Goal: Task Accomplishment & Management: Manage account settings

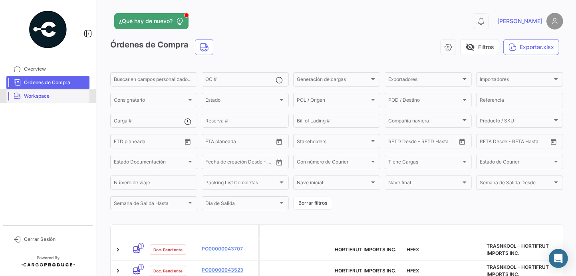
click at [53, 97] on span "Workspace" at bounding box center [55, 96] width 62 height 7
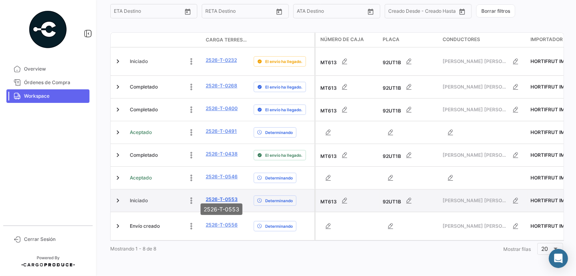
click at [226, 196] on link "2526-T-0553" at bounding box center [222, 199] width 32 height 7
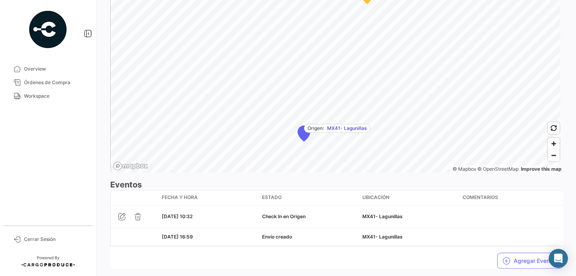
scroll to position [537, 0]
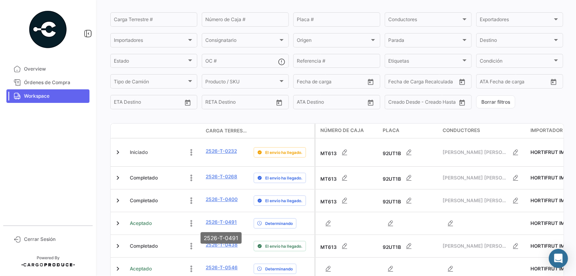
scroll to position [157, 0]
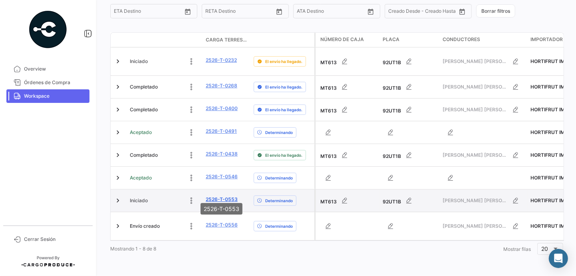
click at [218, 196] on link "2526-T-0553" at bounding box center [222, 199] width 32 height 7
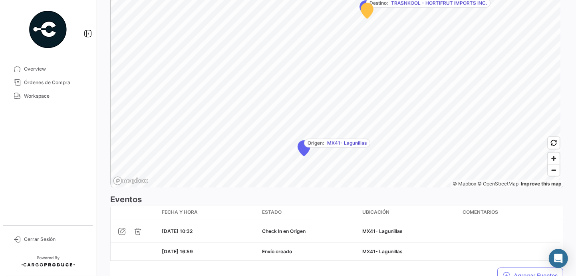
scroll to position [537, 0]
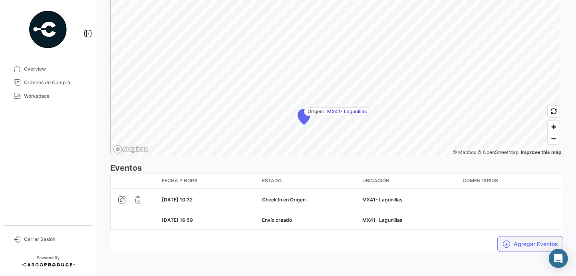
click at [510, 243] on button "Agregar Eventos" at bounding box center [530, 244] width 66 height 16
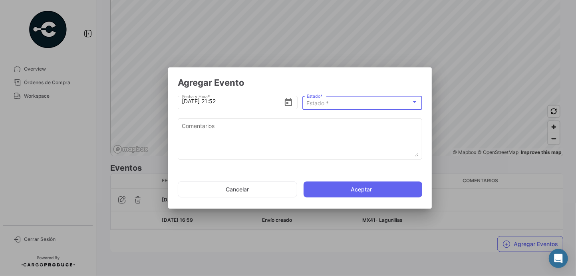
click at [320, 102] on span "Estado *" at bounding box center [318, 103] width 22 height 7
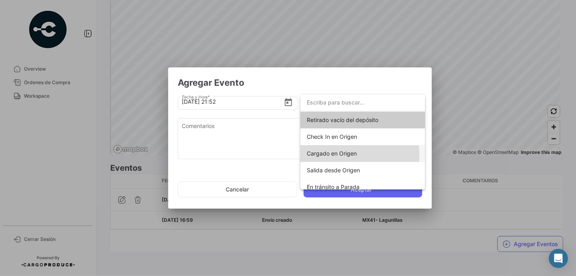
click at [330, 154] on span "Cargado en Origen" at bounding box center [332, 153] width 50 height 7
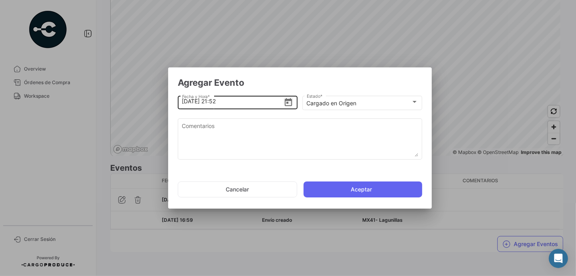
click at [288, 103] on icon "Open calendar" at bounding box center [289, 103] width 10 height 10
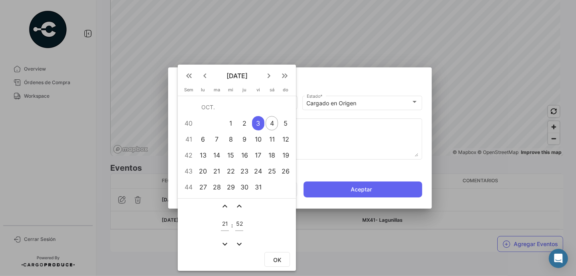
click at [258, 123] on div "3" at bounding box center [258, 123] width 12 height 14
click at [226, 223] on input "21" at bounding box center [225, 224] width 8 height 7
type input "16"
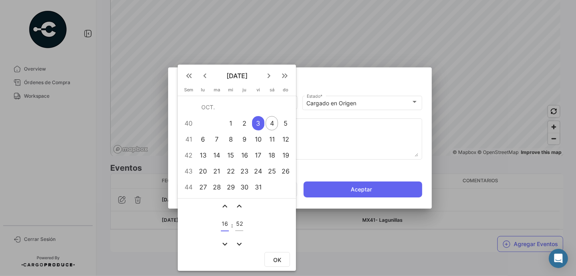
click at [235, 224] on input "52" at bounding box center [239, 224] width 8 height 7
type input "10"
click at [277, 261] on span "OK" at bounding box center [277, 260] width 8 height 7
type input "[DATE] 16:10"
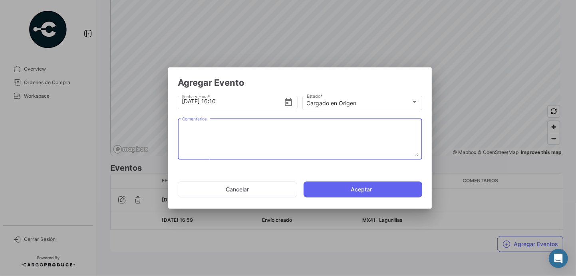
click at [287, 130] on textarea "Comentarios" at bounding box center [300, 139] width 236 height 35
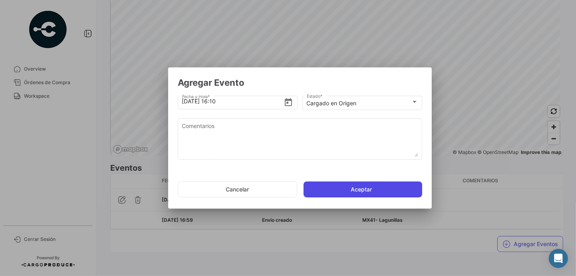
click at [351, 188] on button "Aceptar" at bounding box center [363, 190] width 119 height 16
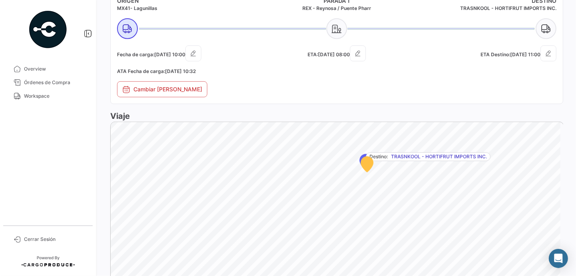
scroll to position [559, 0]
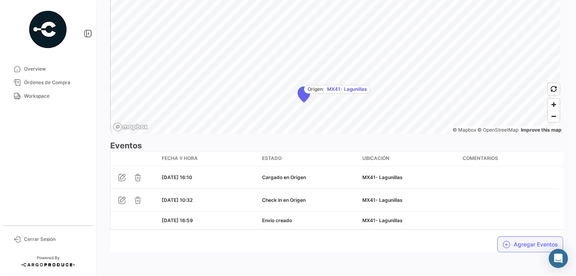
click at [514, 244] on button "Agregar Eventos" at bounding box center [530, 245] width 66 height 16
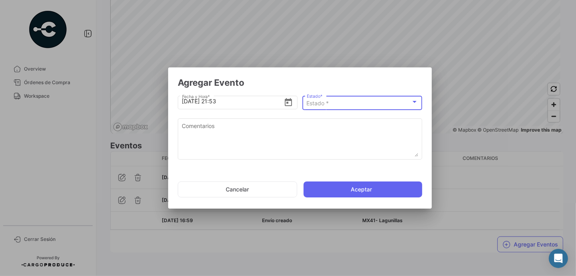
click at [321, 104] on span "Estado *" at bounding box center [318, 103] width 22 height 7
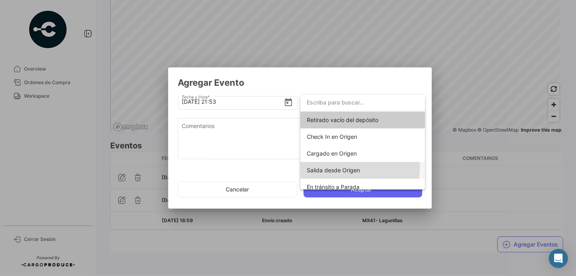
click at [344, 168] on span "Salida desde Origen" at bounding box center [333, 170] width 53 height 7
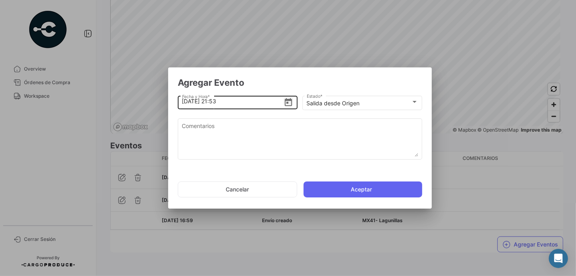
click at [290, 101] on icon "Open calendar" at bounding box center [289, 103] width 10 height 10
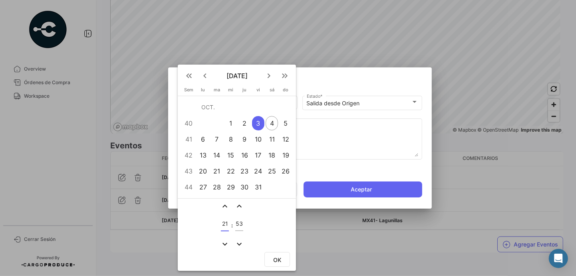
click at [224, 223] on input "21" at bounding box center [225, 224] width 8 height 7
type input "16"
click at [237, 223] on input "53" at bounding box center [239, 224] width 8 height 7
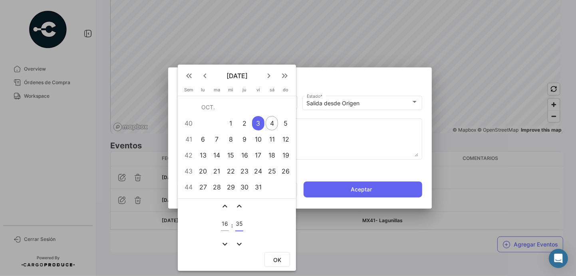
type input "35"
click at [277, 258] on span "OK" at bounding box center [277, 260] width 8 height 7
type input "[DATE] 16:35"
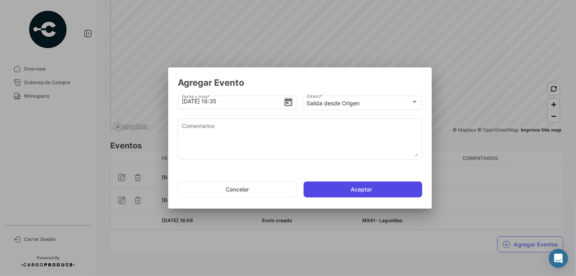
click at [356, 193] on button "Aceptar" at bounding box center [363, 190] width 119 height 16
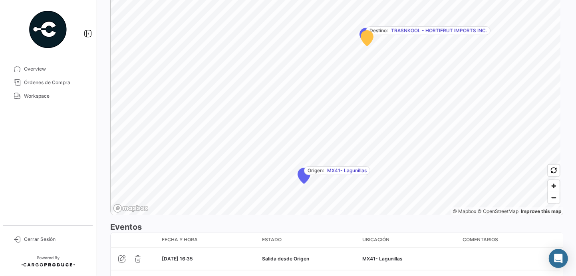
scroll to position [596, 0]
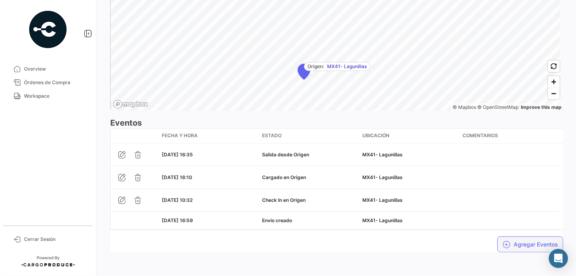
click at [517, 244] on button "Agregar Eventos" at bounding box center [530, 245] width 66 height 16
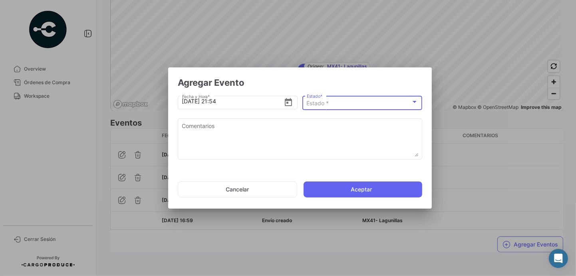
click at [410, 102] on div "Estado *" at bounding box center [359, 103] width 104 height 7
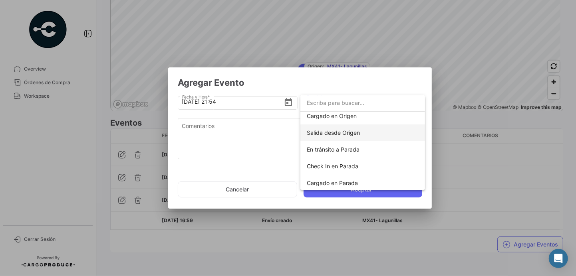
scroll to position [38, 0]
click at [234, 189] on div at bounding box center [288, 138] width 576 height 276
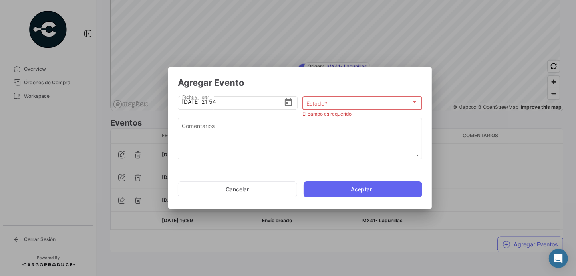
click at [234, 189] on button "Cancelar" at bounding box center [237, 190] width 119 height 16
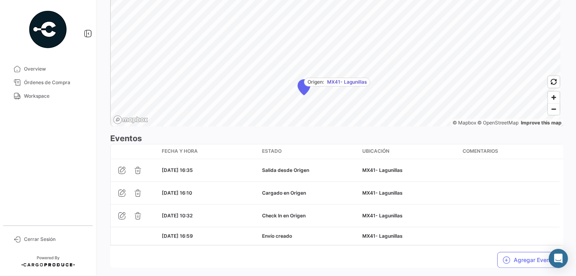
scroll to position [581, 0]
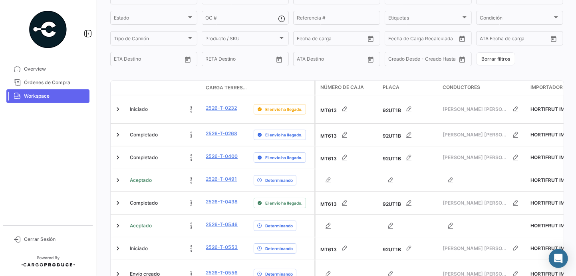
scroll to position [157, 0]
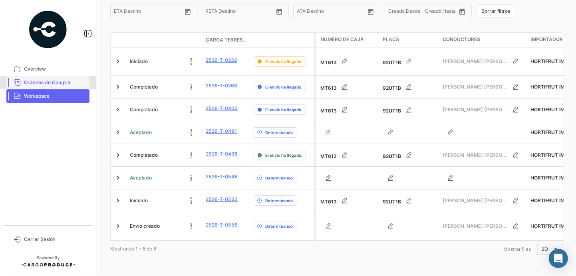
click at [53, 85] on span "Órdenes de Compra" at bounding box center [55, 82] width 62 height 7
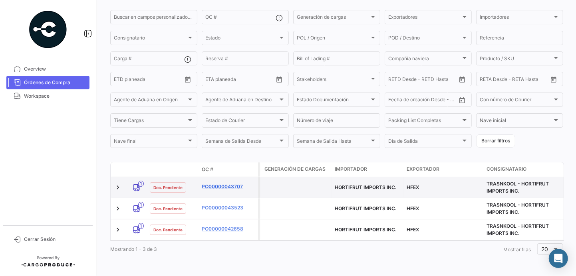
click at [214, 183] on link "PO00000043707" at bounding box center [229, 186] width 54 height 7
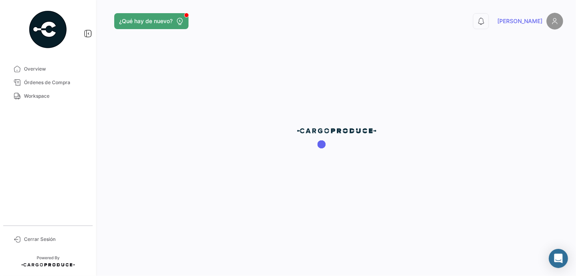
click at [214, 182] on div at bounding box center [336, 138] width 479 height 276
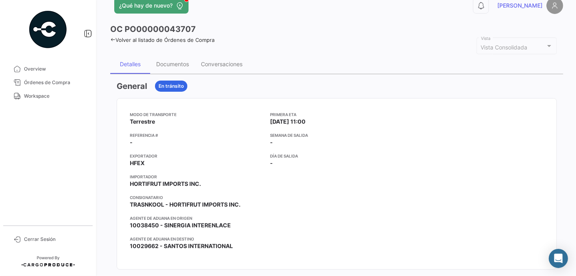
scroll to position [16, 0]
click at [172, 61] on div "Documentos" at bounding box center [172, 63] width 33 height 7
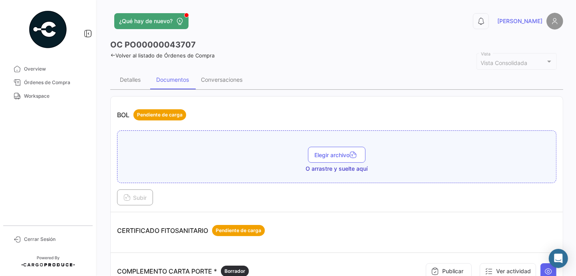
click at [202, 198] on div "Subir" at bounding box center [336, 198] width 439 height 16
click at [222, 80] on div "Conversaciones" at bounding box center [222, 79] width 42 height 7
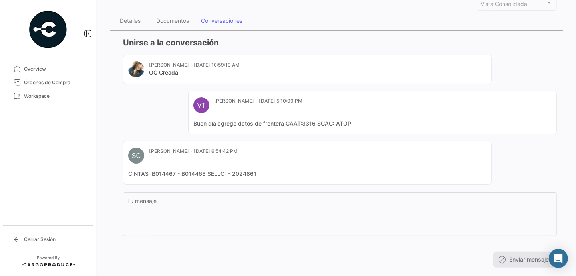
scroll to position [65, 0]
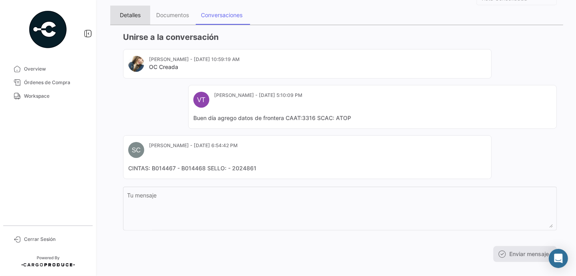
click at [133, 12] on div "Detalles" at bounding box center [130, 15] width 21 height 7
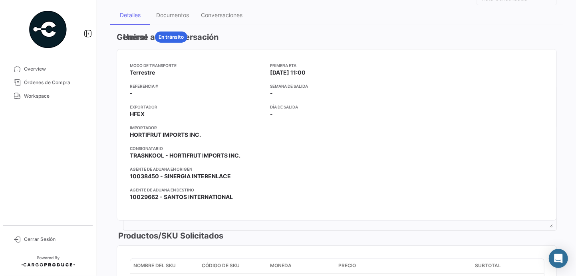
scroll to position [0, 0]
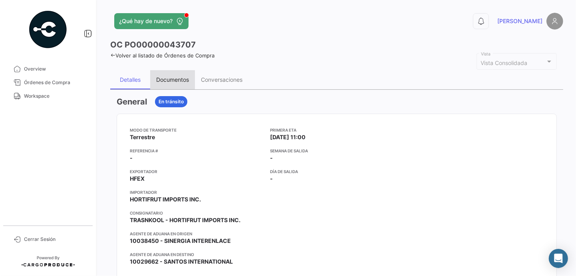
click at [175, 77] on div "Documentos" at bounding box center [172, 79] width 33 height 7
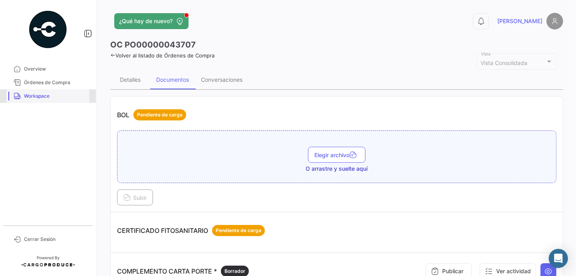
click at [43, 95] on span "Workspace" at bounding box center [55, 96] width 62 height 7
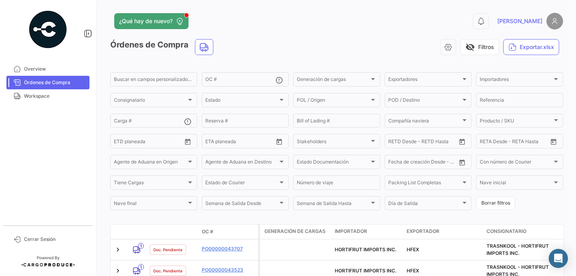
scroll to position [69, 0]
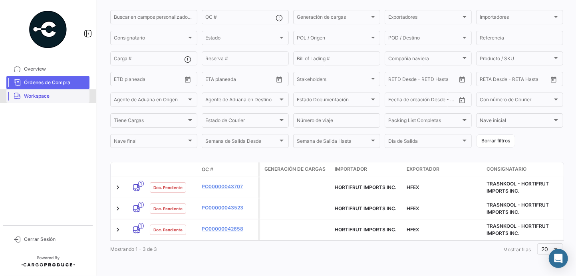
click at [34, 97] on span "Workspace" at bounding box center [55, 96] width 62 height 7
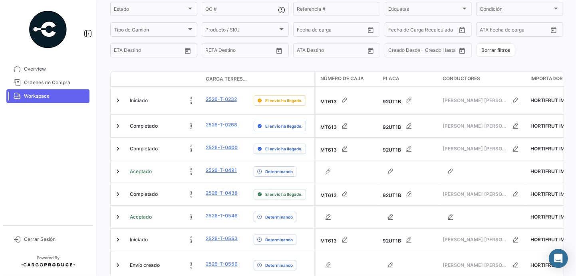
scroll to position [157, 0]
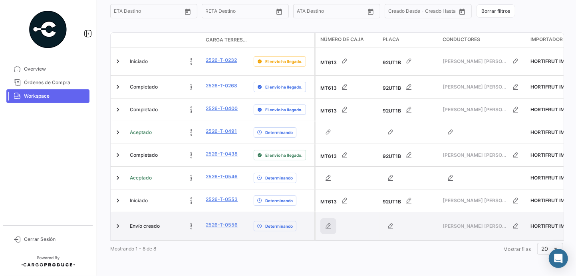
click at [325, 222] on icon "button" at bounding box center [328, 226] width 8 height 8
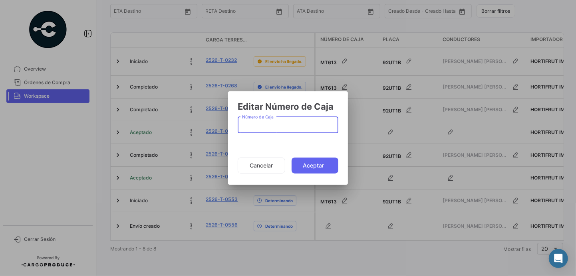
type input "m"
type input "MT983"
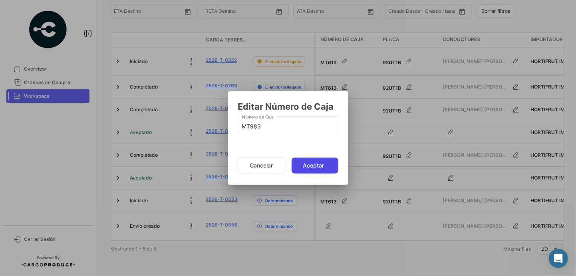
click at [311, 167] on button "Aceptar" at bounding box center [315, 166] width 47 height 16
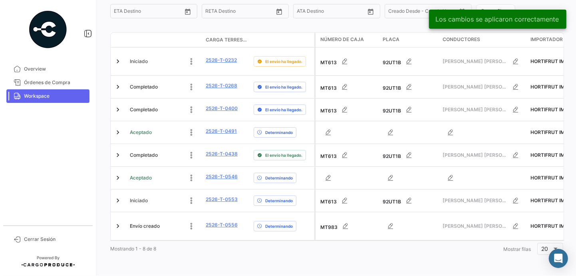
click at [392, 222] on icon "button" at bounding box center [391, 226] width 8 height 8
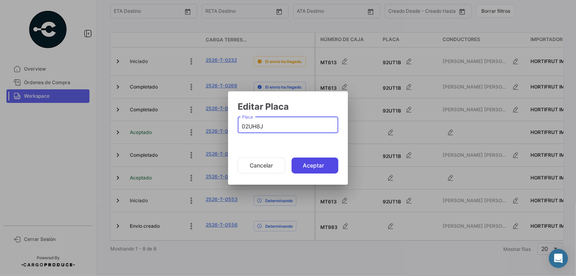
type input "02UH8J"
click at [310, 166] on button "Aceptar" at bounding box center [315, 166] width 47 height 16
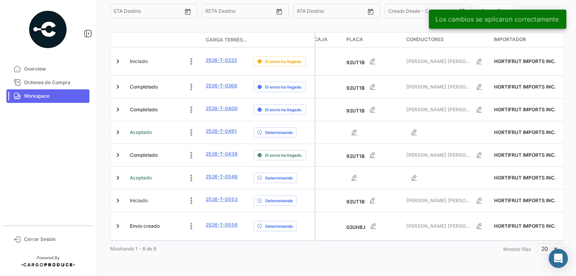
scroll to position [0, 38]
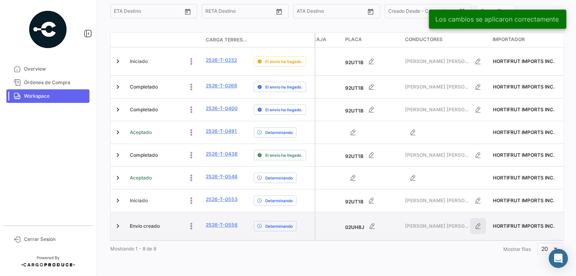
click at [477, 222] on icon "button" at bounding box center [478, 226] width 8 height 8
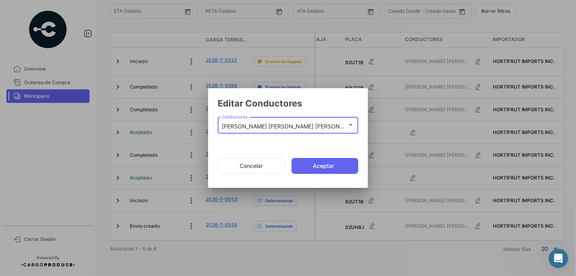
click at [350, 125] on div at bounding box center [351, 125] width 4 height 2
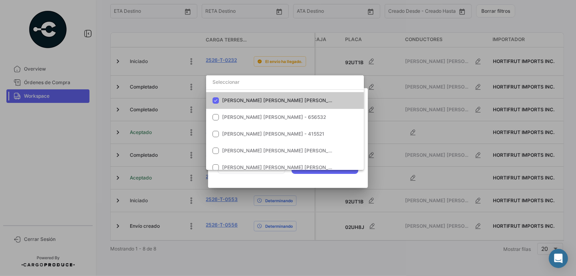
scroll to position [0, 0]
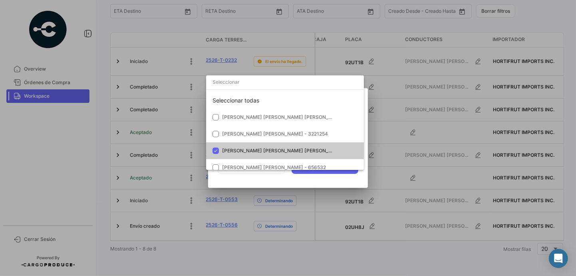
click at [272, 184] on div at bounding box center [288, 138] width 576 height 276
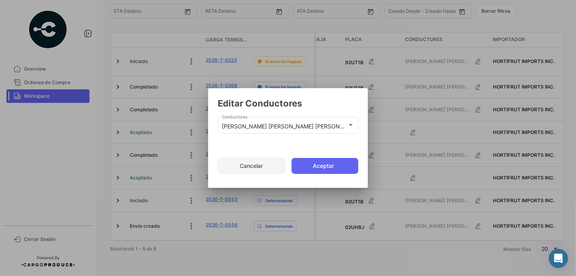
click at [254, 167] on button "Cancelar" at bounding box center [252, 166] width 68 height 16
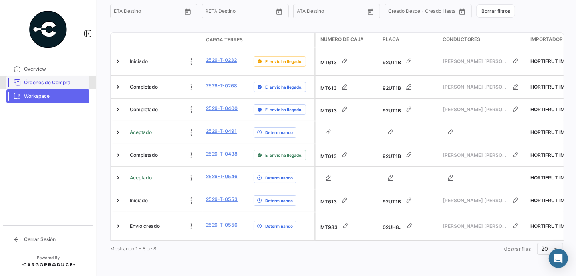
click at [57, 82] on span "Órdenes de Compra" at bounding box center [55, 82] width 62 height 7
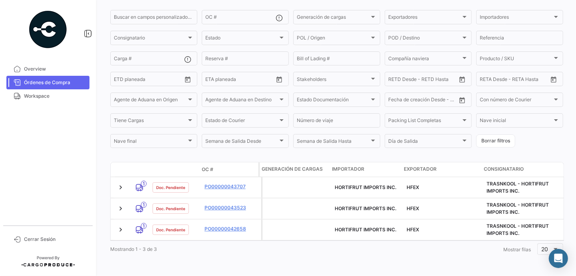
scroll to position [0, 3]
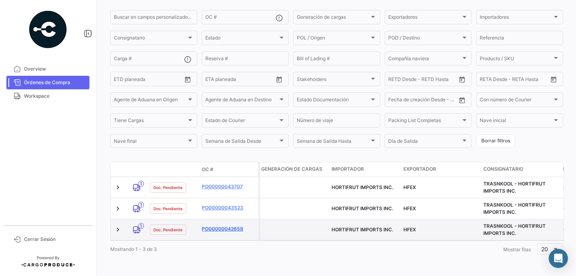
click at [233, 226] on link "PO00000042658" at bounding box center [229, 229] width 54 height 7
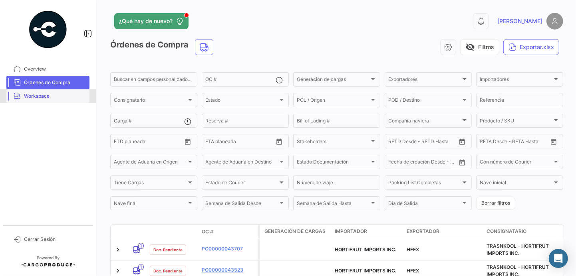
click at [42, 96] on span "Workspace" at bounding box center [55, 96] width 62 height 7
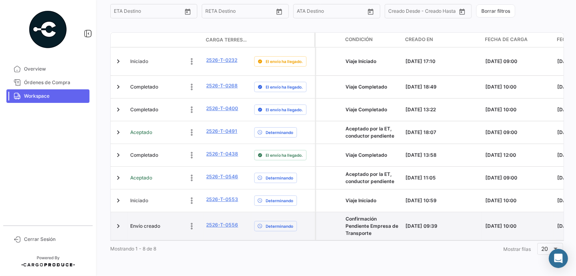
scroll to position [0, 1197]
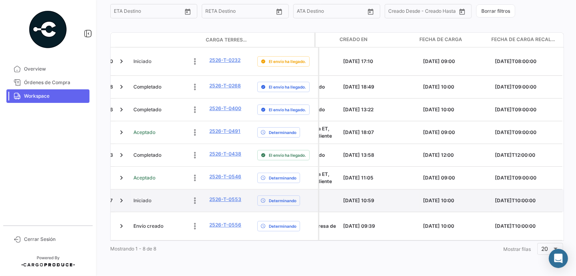
click at [438, 197] on div "[DATE] 10:00" at bounding box center [456, 200] width 66 height 7
click at [230, 196] on link "2526-T-0553" at bounding box center [225, 199] width 32 height 7
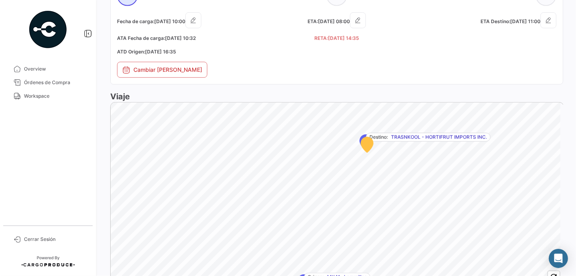
scroll to position [596, 0]
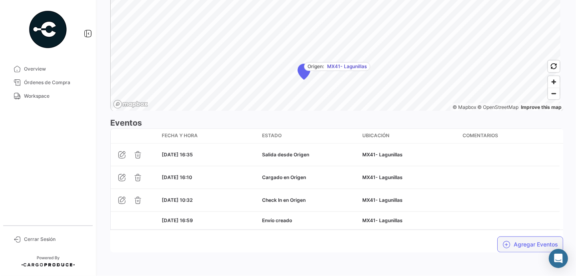
click at [534, 245] on button "Agregar Eventos" at bounding box center [530, 245] width 66 height 16
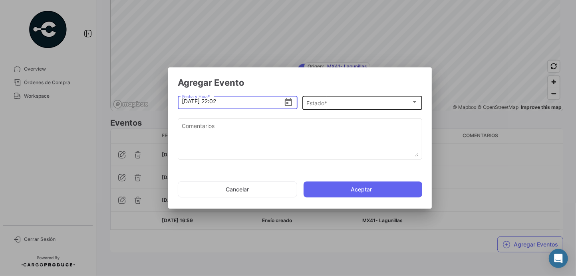
click at [352, 103] on div "Estado *" at bounding box center [359, 103] width 104 height 7
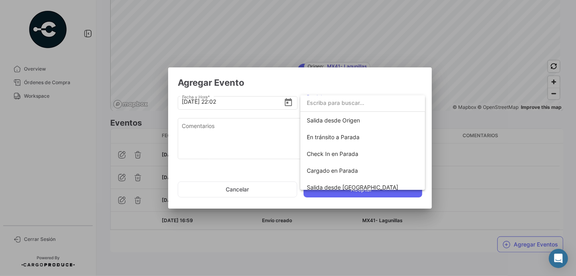
scroll to position [51, 0]
click at [341, 153] on span "Check In en Parada" at bounding box center [333, 153] width 52 height 7
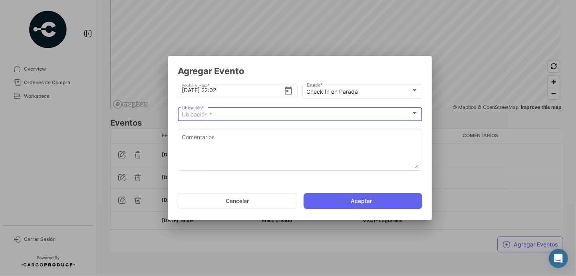
click at [260, 115] on div "Ubicación *" at bounding box center [296, 114] width 229 height 7
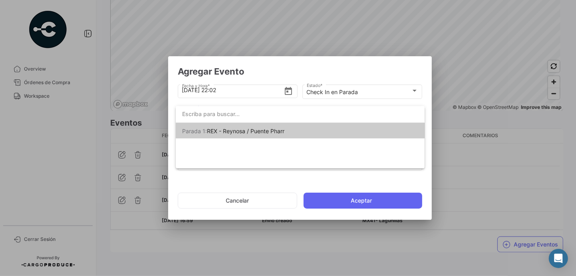
click at [240, 201] on div at bounding box center [288, 138] width 576 height 276
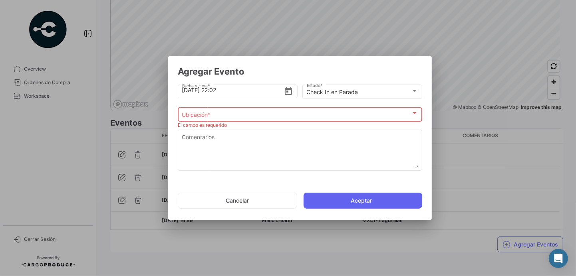
click at [240, 201] on button "Cancelar" at bounding box center [237, 201] width 119 height 16
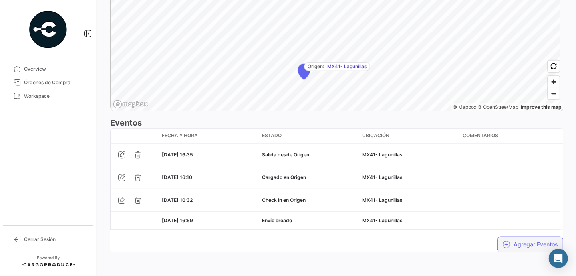
click at [528, 243] on button "Agregar Eventos" at bounding box center [530, 245] width 66 height 16
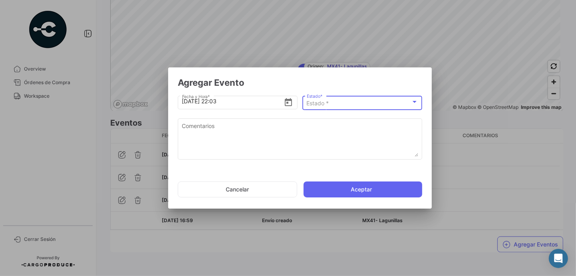
click at [319, 101] on span "Estado *" at bounding box center [318, 103] width 22 height 7
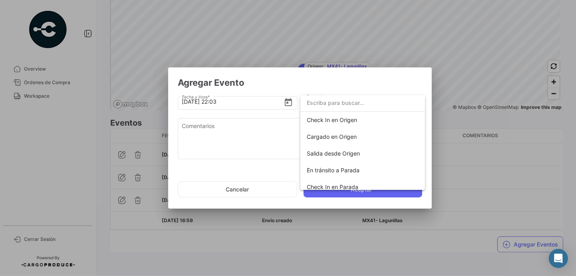
scroll to position [0, 0]
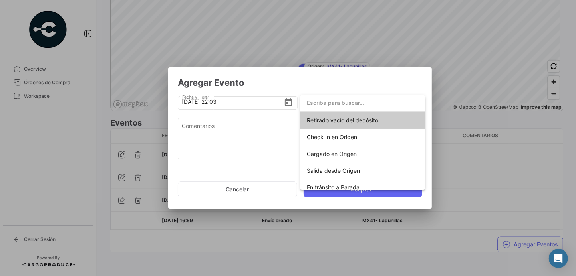
click at [229, 193] on div at bounding box center [288, 138] width 576 height 276
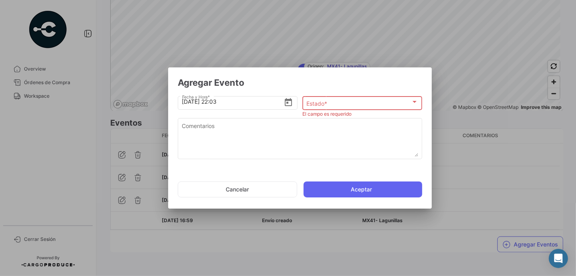
click at [229, 193] on button "Cancelar" at bounding box center [237, 190] width 119 height 16
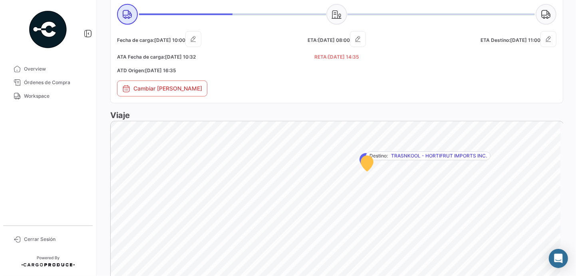
scroll to position [365, 0]
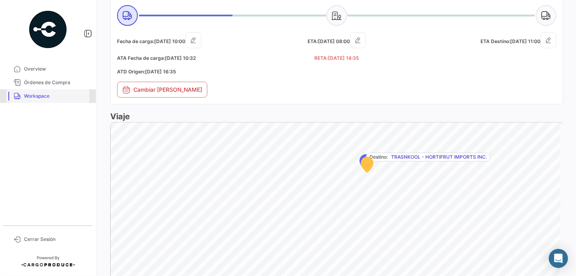
click at [45, 97] on span "Workspace" at bounding box center [55, 96] width 62 height 7
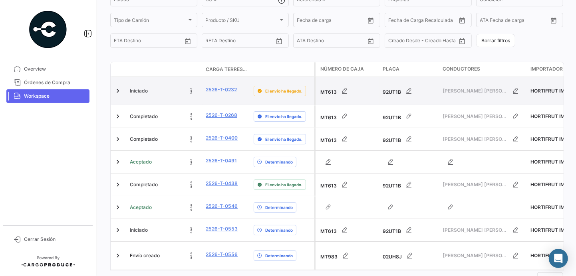
scroll to position [157, 0]
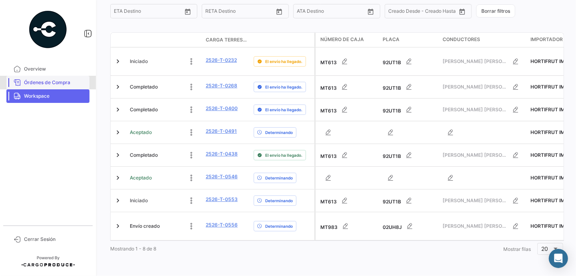
click at [45, 81] on span "Órdenes de Compra" at bounding box center [55, 82] width 62 height 7
